Goal: Task Accomplishment & Management: Manage account settings

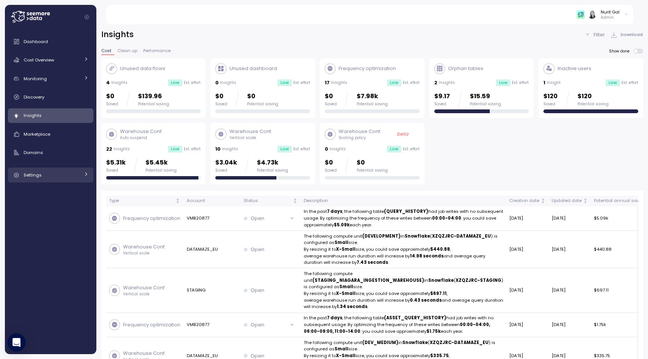
click at [54, 180] on link "Settings" at bounding box center [50, 175] width 85 height 15
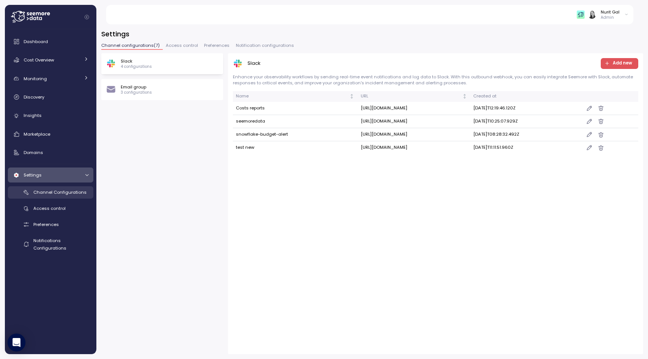
click at [54, 190] on span "Channel Configurations" at bounding box center [59, 192] width 53 height 6
click at [53, 193] on span "Channel Configurations" at bounding box center [59, 192] width 53 height 6
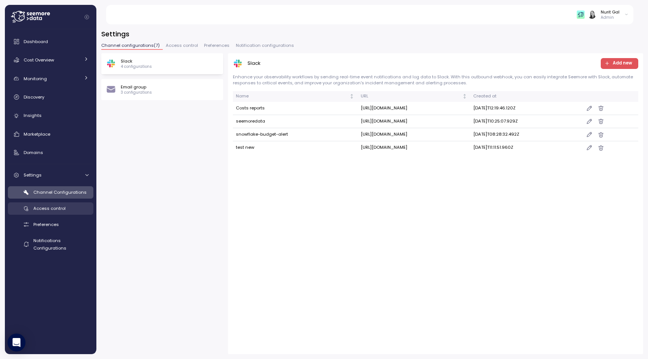
click at [51, 207] on span "Access control" at bounding box center [49, 208] width 32 height 6
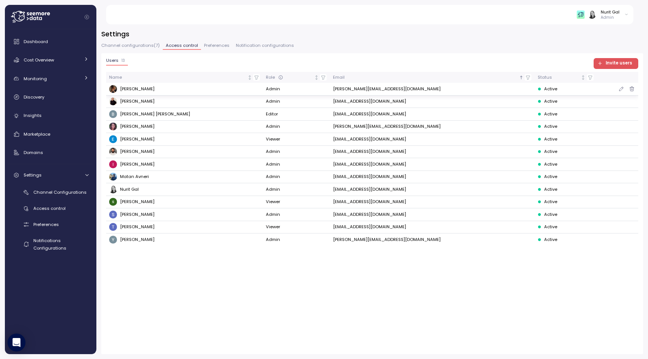
click at [188, 90] on div "[PERSON_NAME]" at bounding box center [184, 89] width 151 height 8
click at [618, 88] on icon "button" at bounding box center [621, 88] width 6 height 9
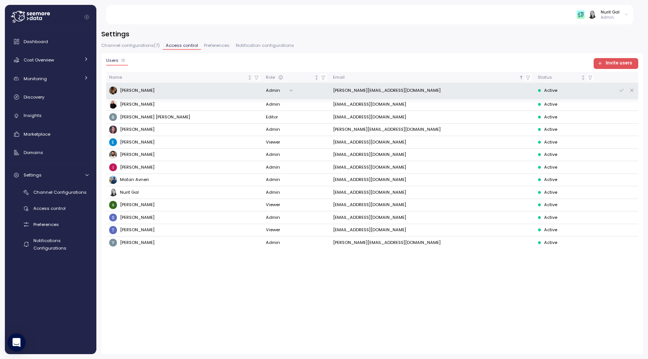
click at [368, 88] on td "[PERSON_NAME][EMAIL_ADDRESS][DOMAIN_NAME]" at bounding box center [431, 91] width 205 height 16
click at [633, 91] on icon "button" at bounding box center [632, 90] width 6 height 9
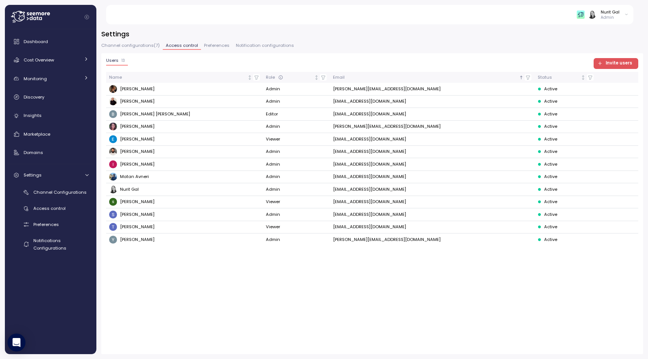
click at [620, 63] on span "Invite users" at bounding box center [618, 63] width 27 height 10
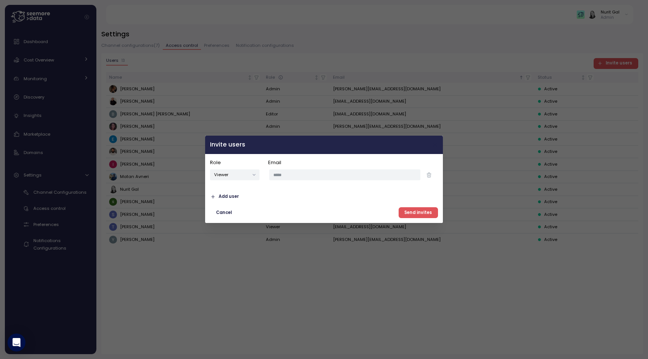
click at [435, 147] on icon "button" at bounding box center [435, 145] width 6 height 6
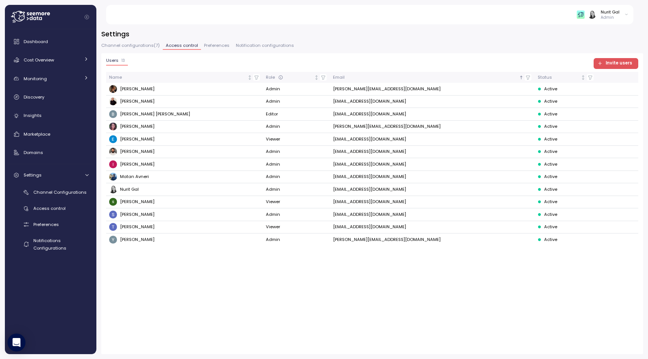
click at [614, 13] on div "Nurit Gal" at bounding box center [609, 12] width 19 height 6
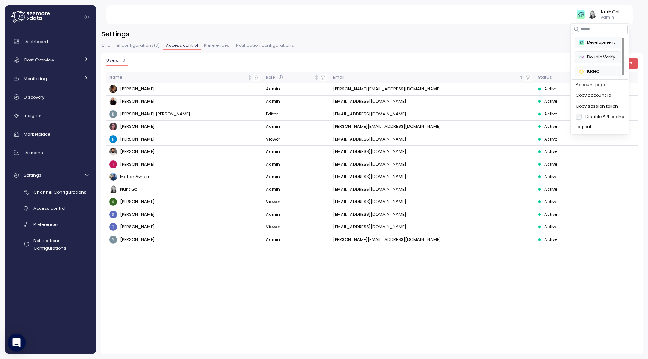
click at [573, 126] on button "Log out" at bounding box center [600, 127] width 56 height 10
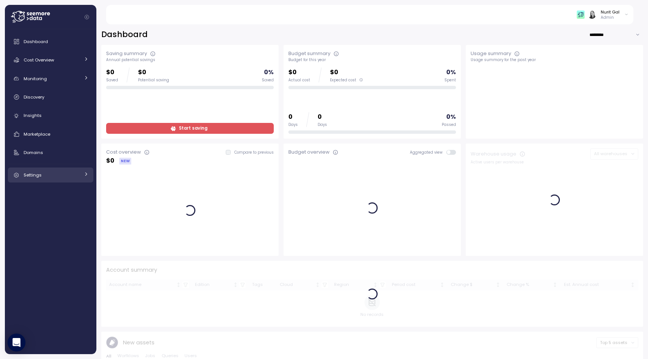
click at [69, 180] on link "Settings" at bounding box center [50, 175] width 85 height 15
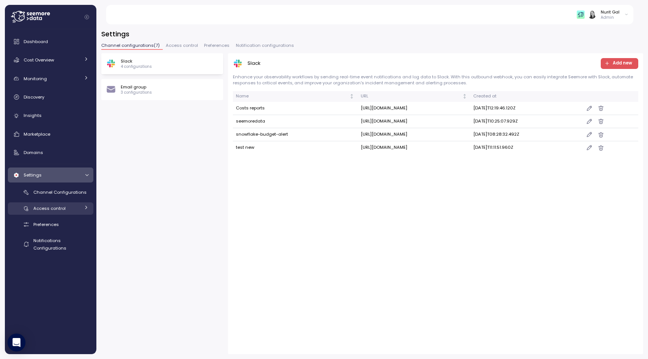
click at [55, 209] on span "Access control" at bounding box center [49, 208] width 32 height 6
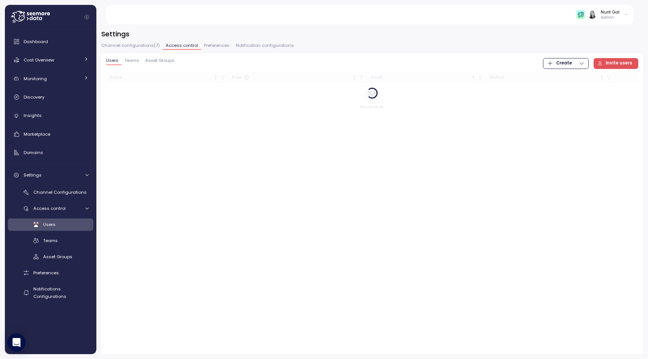
click at [55, 224] on div "Users" at bounding box center [65, 224] width 45 height 7
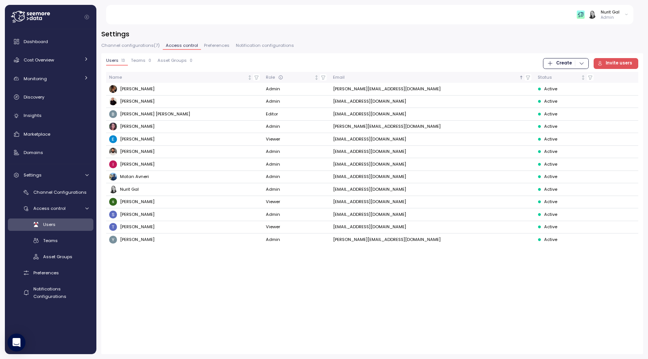
click at [142, 64] on button "Teams 0" at bounding box center [141, 61] width 26 height 7
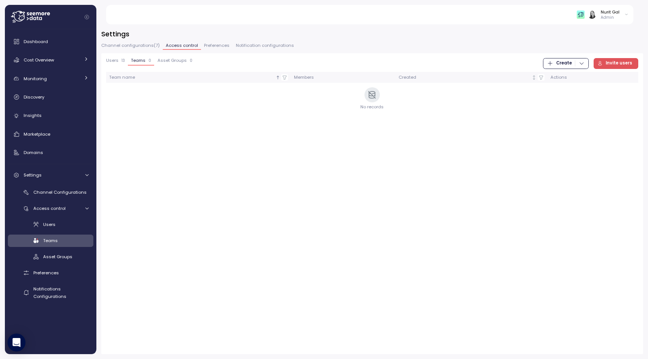
click at [166, 62] on span "Asset Groups" at bounding box center [171, 60] width 29 height 4
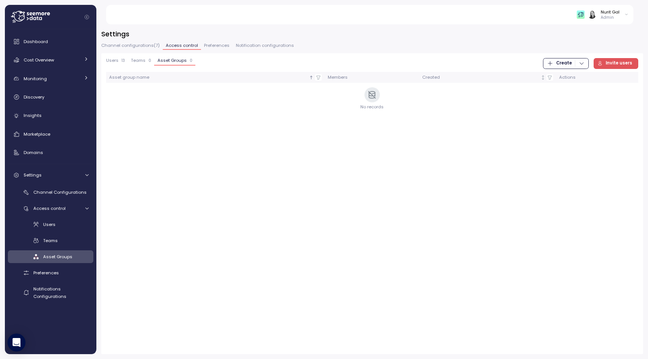
click at [144, 60] on span "Teams" at bounding box center [138, 60] width 15 height 4
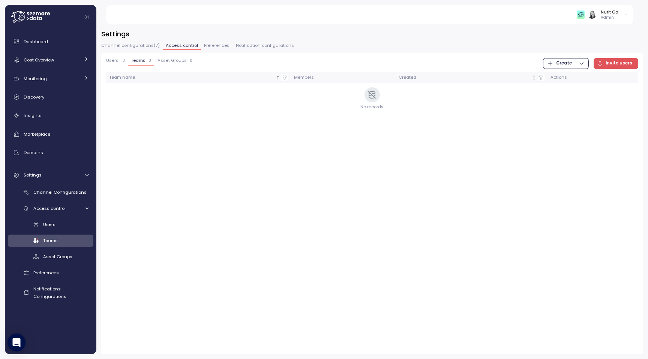
click at [118, 59] on div "Users 13" at bounding box center [115, 60] width 19 height 5
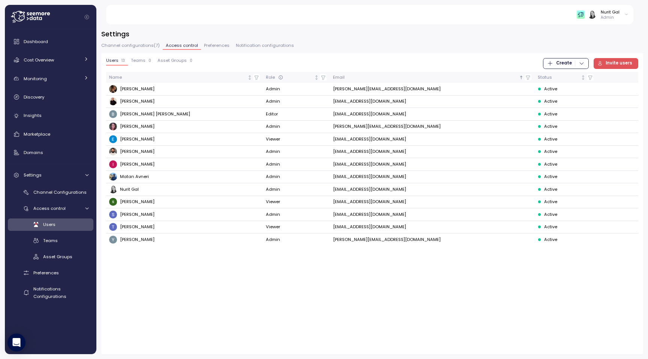
click at [584, 67] on span "Create" at bounding box center [565, 63] width 37 height 10
click at [581, 75] on div "Team" at bounding box center [573, 78] width 27 height 7
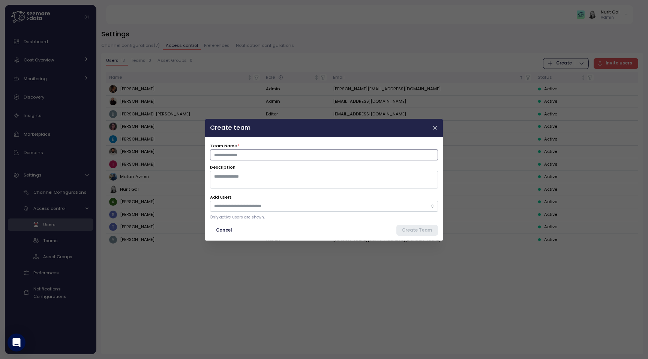
click at [234, 150] on input "Team Name *" at bounding box center [324, 154] width 228 height 11
click at [226, 180] on textarea "Description" at bounding box center [324, 179] width 228 height 17
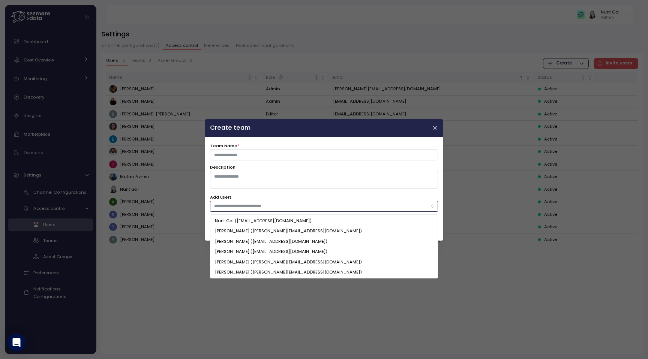
click at [228, 207] on input "Add users" at bounding box center [320, 206] width 213 height 7
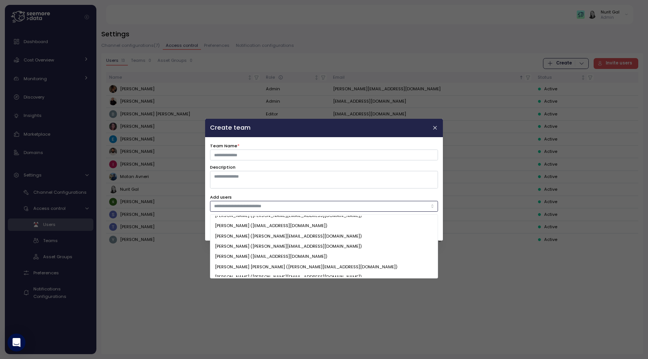
scroll to position [72, 0]
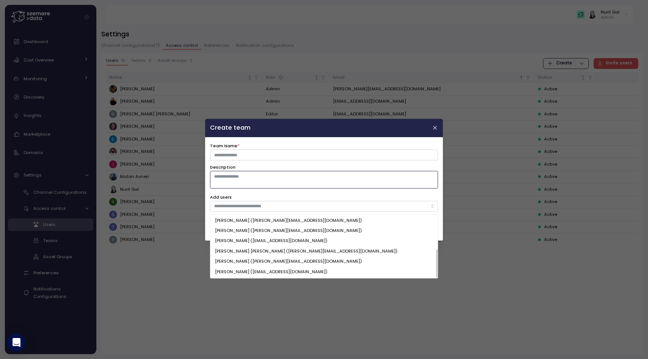
click at [268, 172] on textarea "Description" at bounding box center [324, 179] width 228 height 17
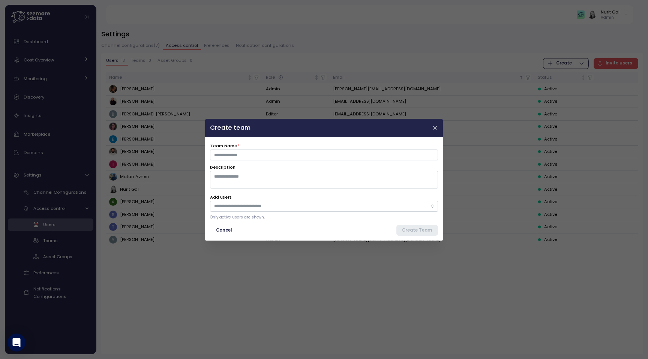
click at [219, 229] on span "Cancel" at bounding box center [224, 230] width 16 height 10
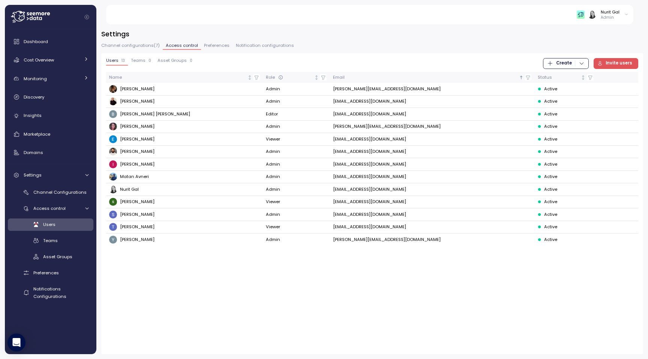
click at [605, 63] on span "Invite users" at bounding box center [614, 63] width 35 height 10
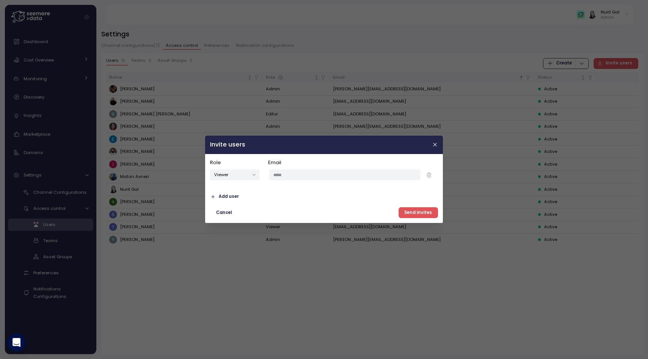
click at [305, 295] on div at bounding box center [324, 179] width 648 height 359
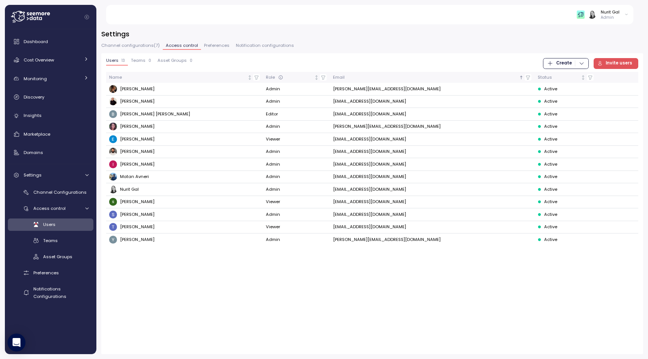
click at [144, 61] on span "Teams" at bounding box center [138, 60] width 15 height 4
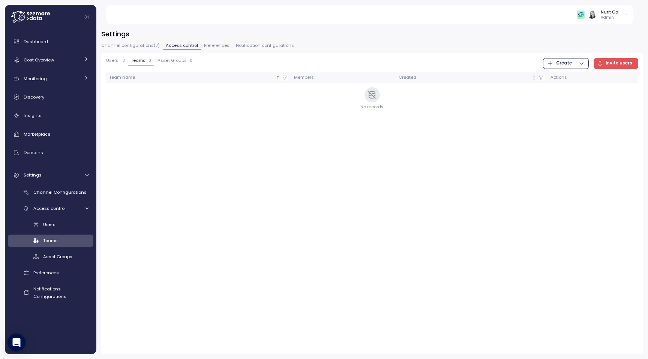
click at [169, 61] on span "Asset Groups" at bounding box center [171, 60] width 29 height 4
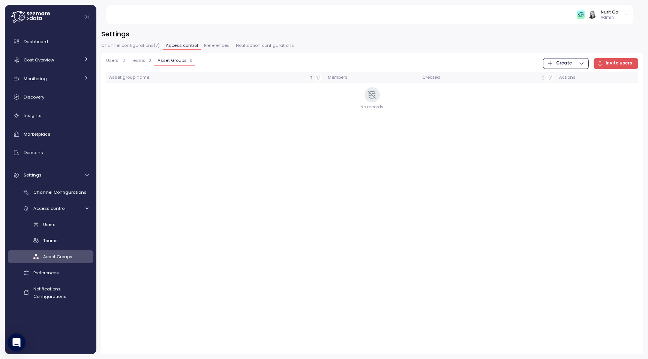
click at [140, 61] on span "Teams" at bounding box center [138, 60] width 15 height 4
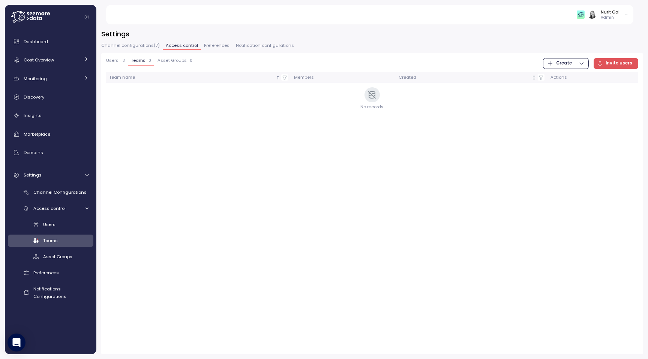
click at [117, 61] on span "Users" at bounding box center [112, 60] width 12 height 4
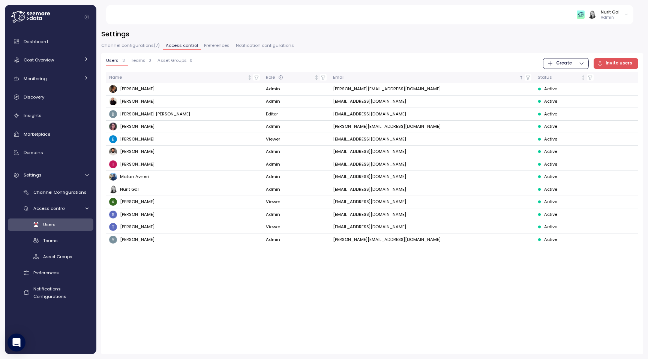
click at [161, 61] on span "Asset Groups" at bounding box center [171, 60] width 29 height 4
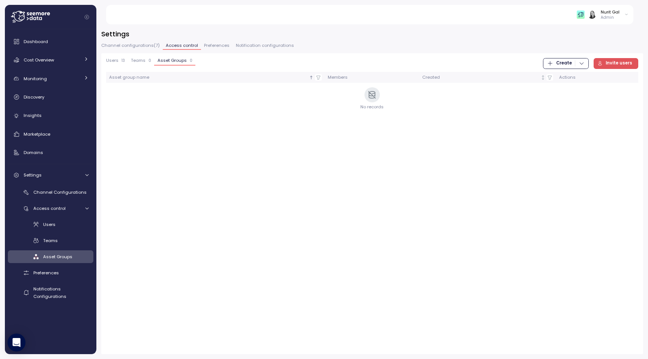
click at [587, 61] on button "Create" at bounding box center [565, 63] width 45 height 11
click at [573, 90] on div "Asset Group" at bounding box center [573, 89] width 27 height 7
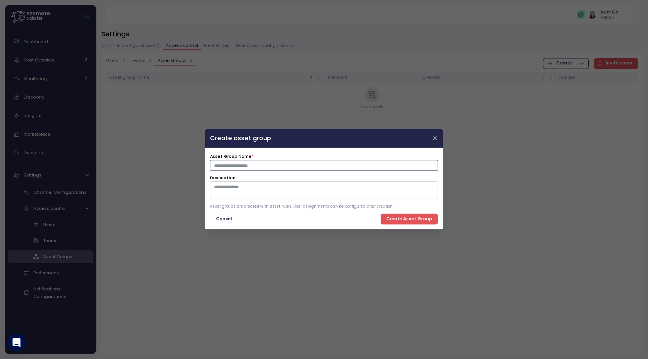
click at [305, 166] on input "Asset Group Name *" at bounding box center [324, 165] width 228 height 11
click at [331, 190] on textarea "Description" at bounding box center [324, 190] width 228 height 17
click at [435, 141] on icon "button" at bounding box center [435, 139] width 6 height 6
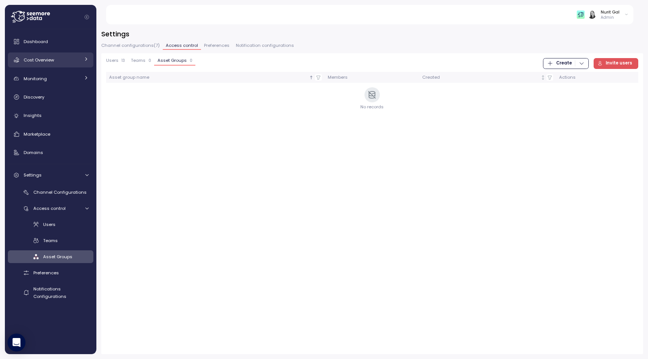
click at [44, 56] on div "Cost Overview" at bounding box center [52, 59] width 56 height 7
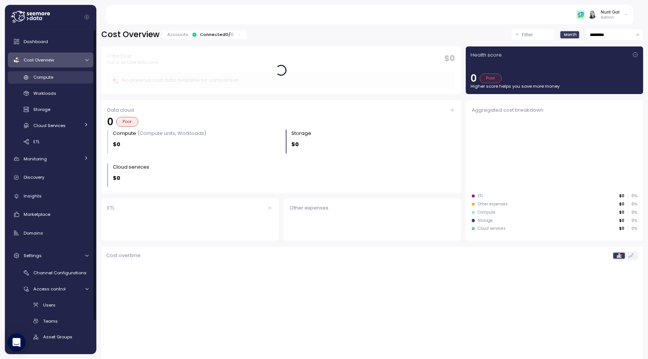
click at [49, 82] on link "Compute" at bounding box center [50, 77] width 85 height 12
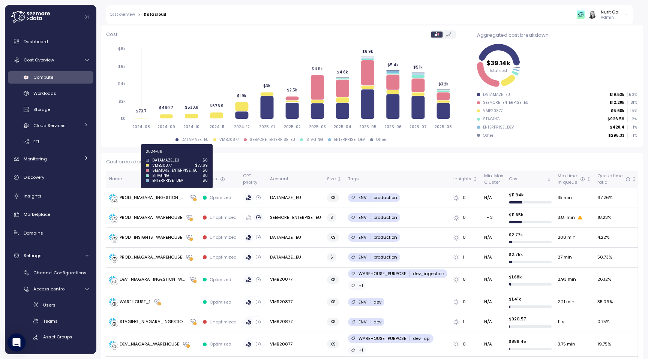
scroll to position [92, 0]
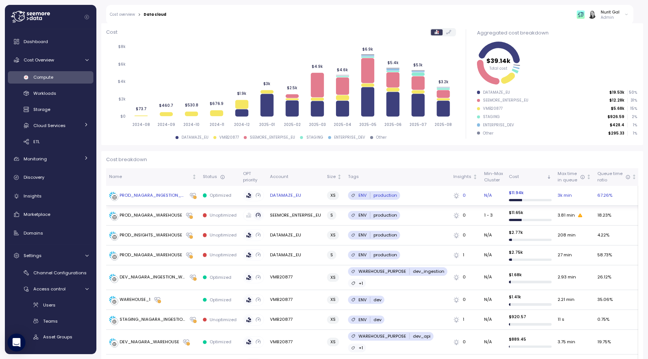
click at [454, 195] on icon at bounding box center [456, 196] width 6 height 6
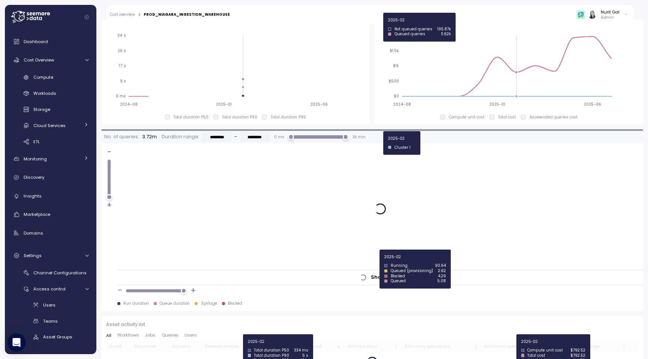
scroll to position [498, 0]
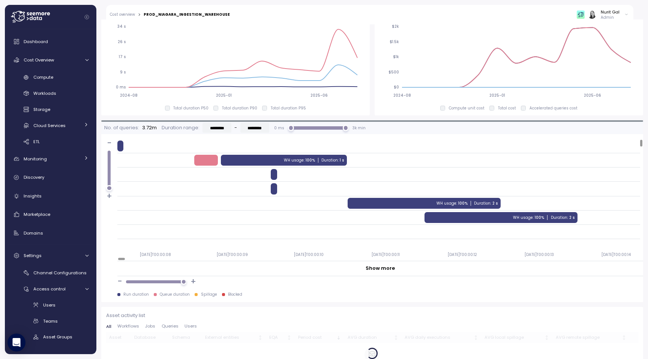
scroll to position [498, 0]
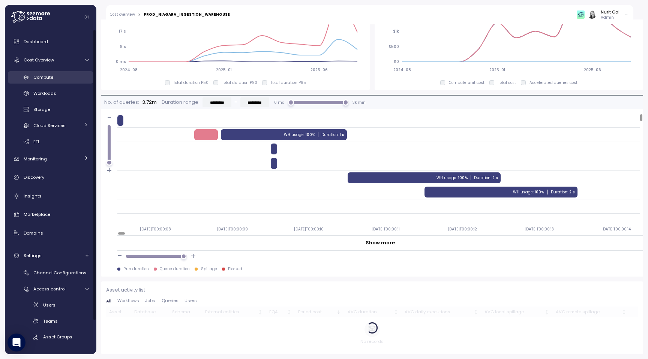
click at [56, 74] on div "Compute" at bounding box center [60, 76] width 55 height 7
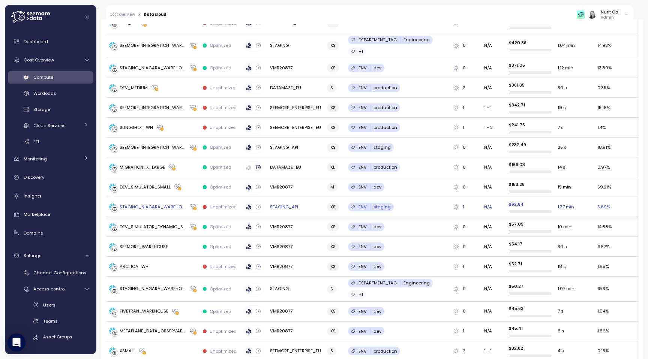
click at [315, 205] on td "STAGING_API" at bounding box center [295, 207] width 57 height 20
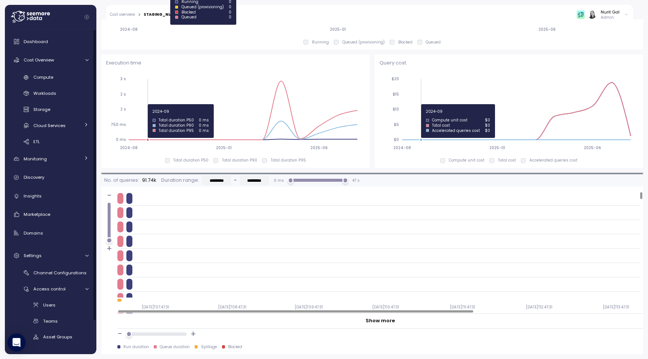
scroll to position [573, 0]
